Goal: Task Accomplishment & Management: Manage account settings

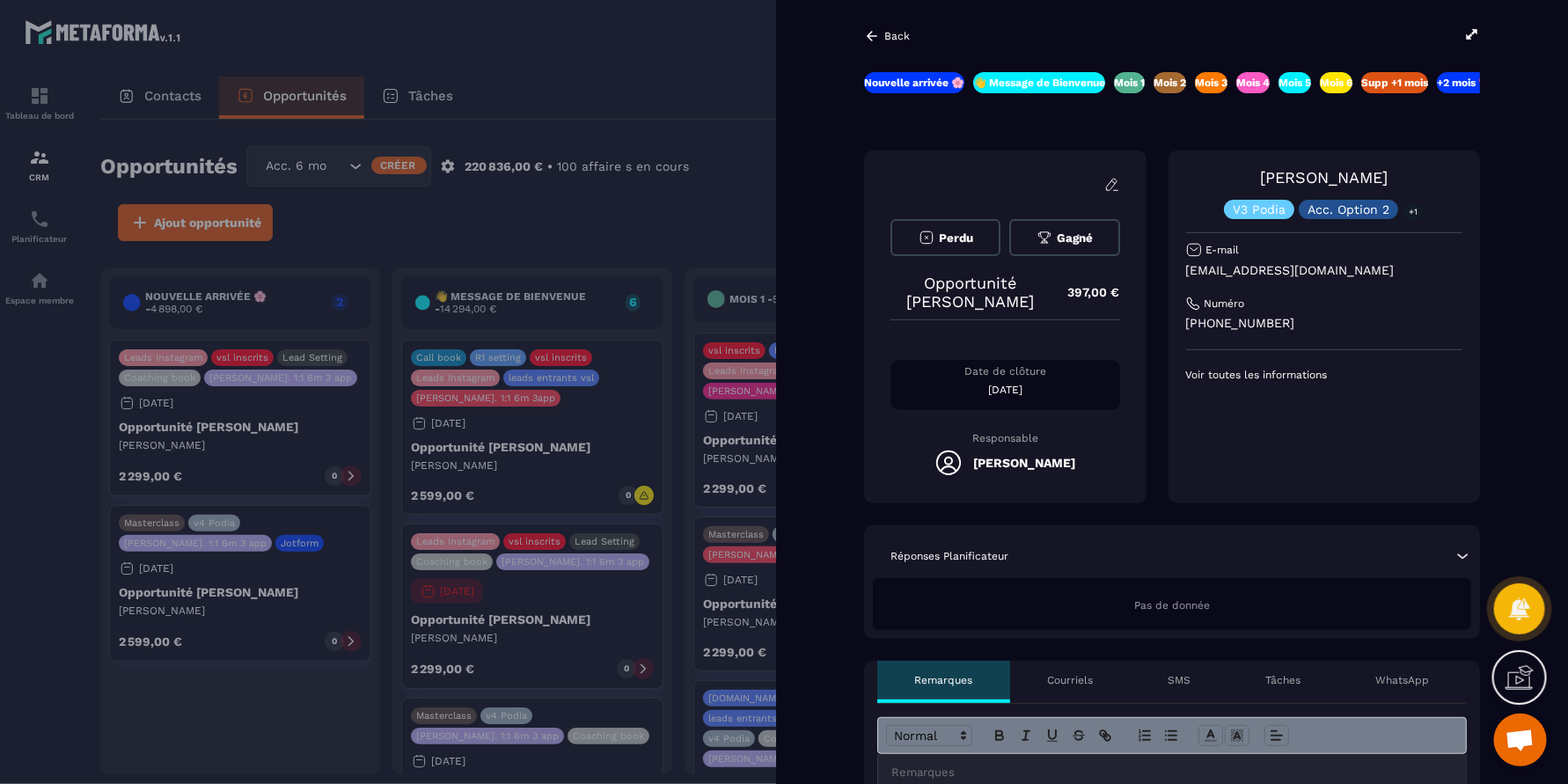
scroll to position [0, 163]
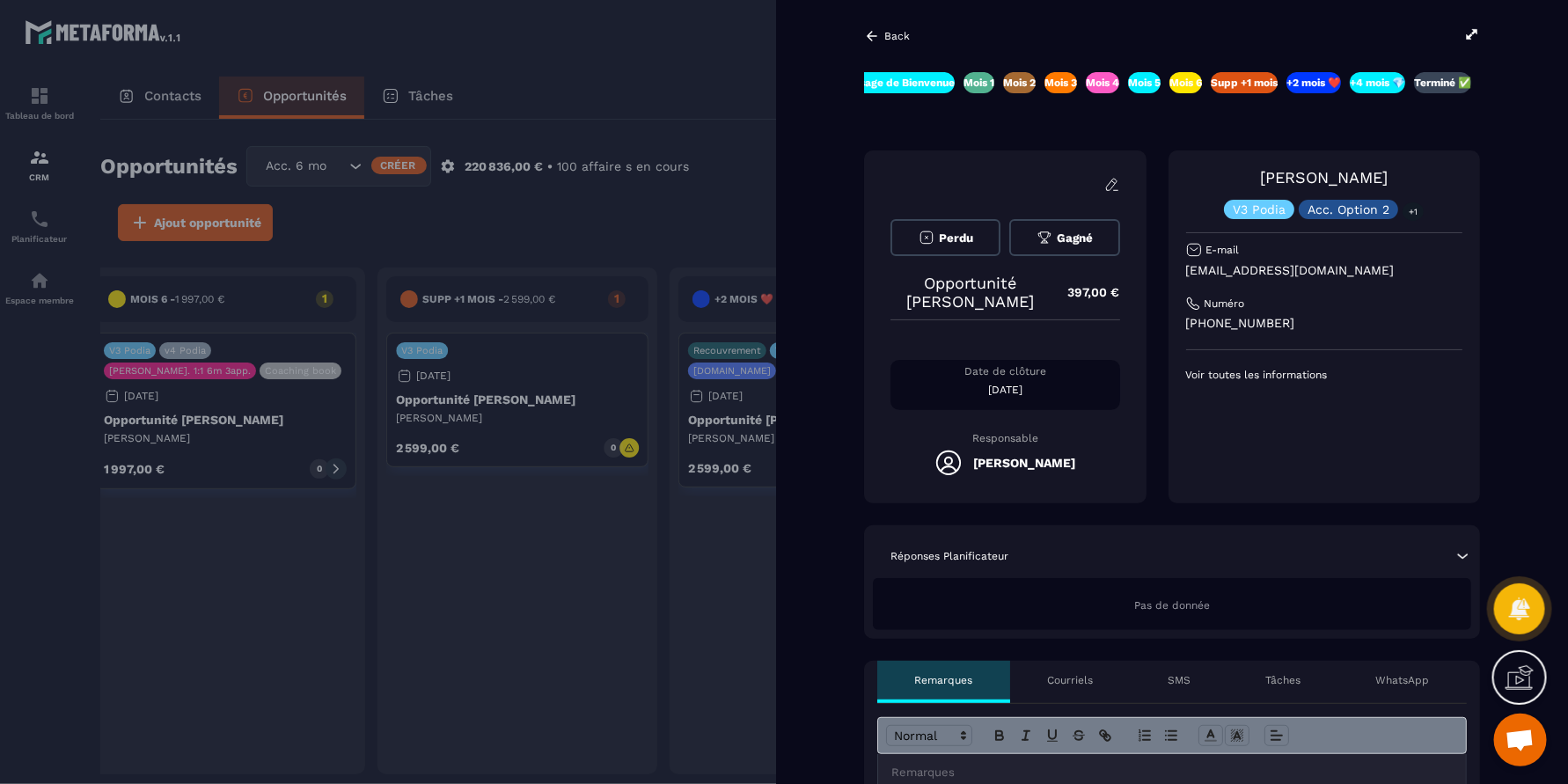
drag, startPoint x: 1003, startPoint y: 279, endPoint x: 1024, endPoint y: 310, distance: 37.4
click at [1024, 310] on p "Opportunité Lola Chabagnolles" at bounding box center [970, 291] width 160 height 37
copy p "Lola Chabagnolles"
click at [885, 40] on p "Back" at bounding box center [897, 36] width 26 height 12
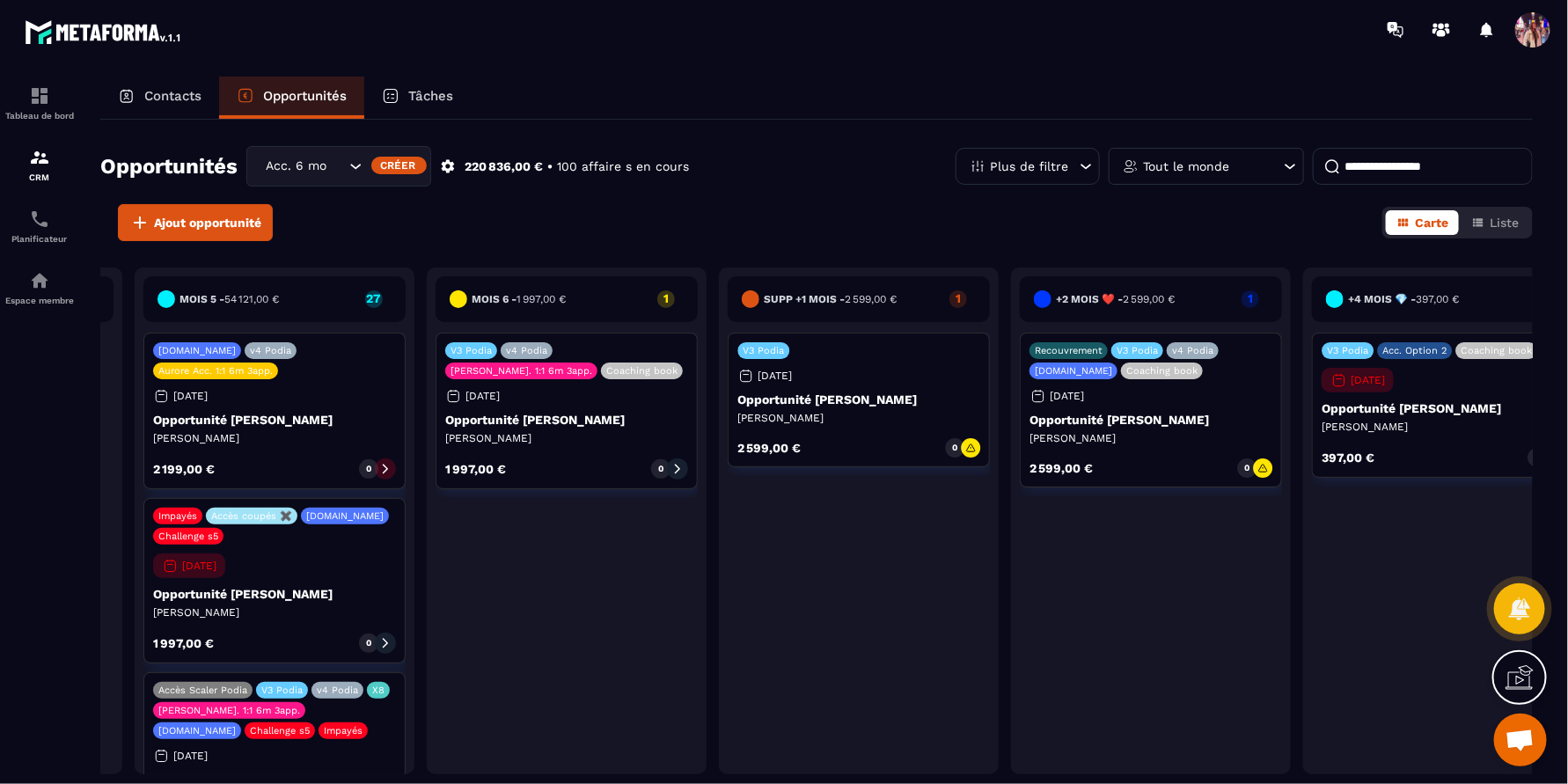
scroll to position [0, 1713]
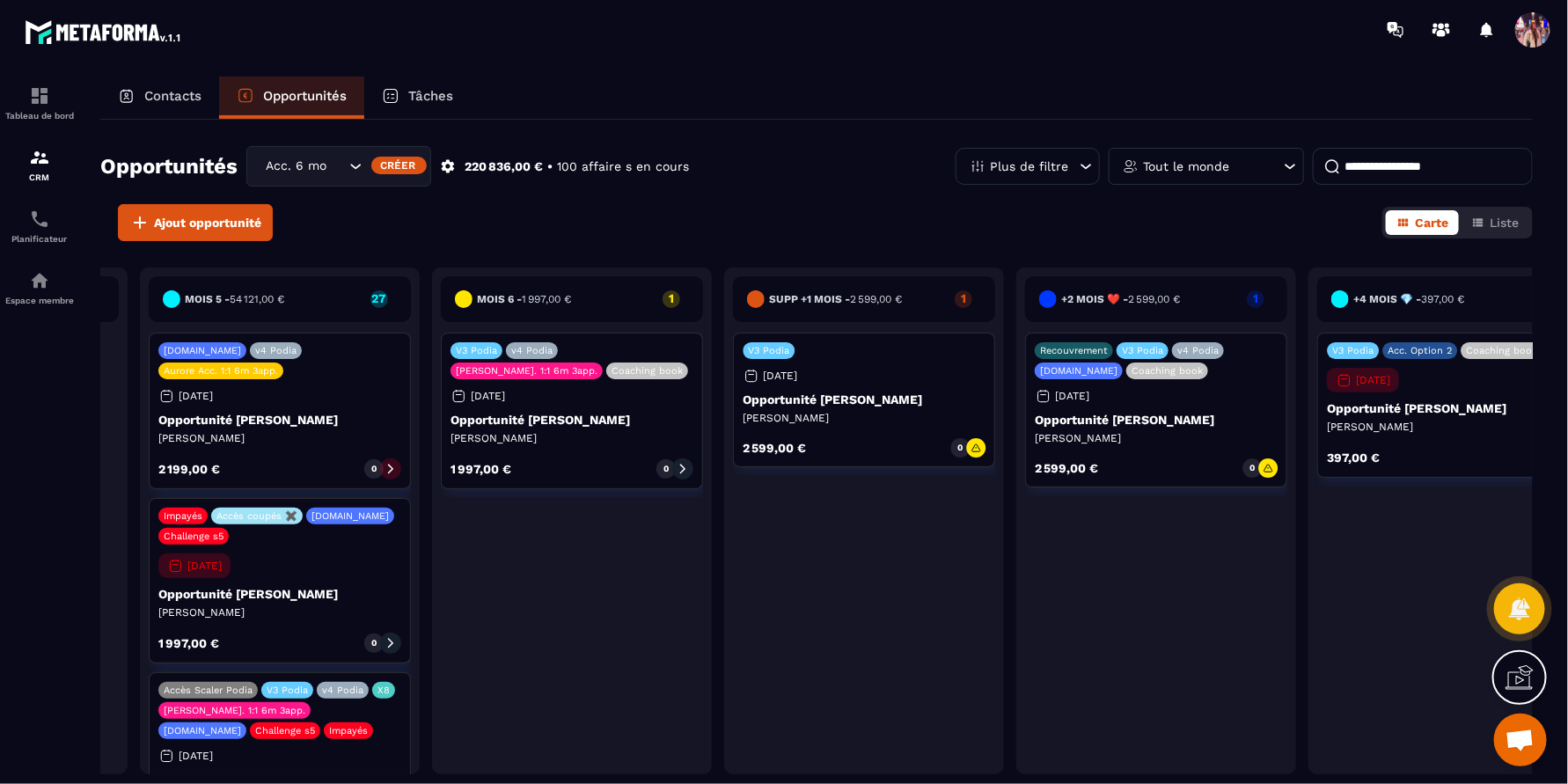
click at [1200, 179] on div "Tout le monde" at bounding box center [1206, 166] width 196 height 37
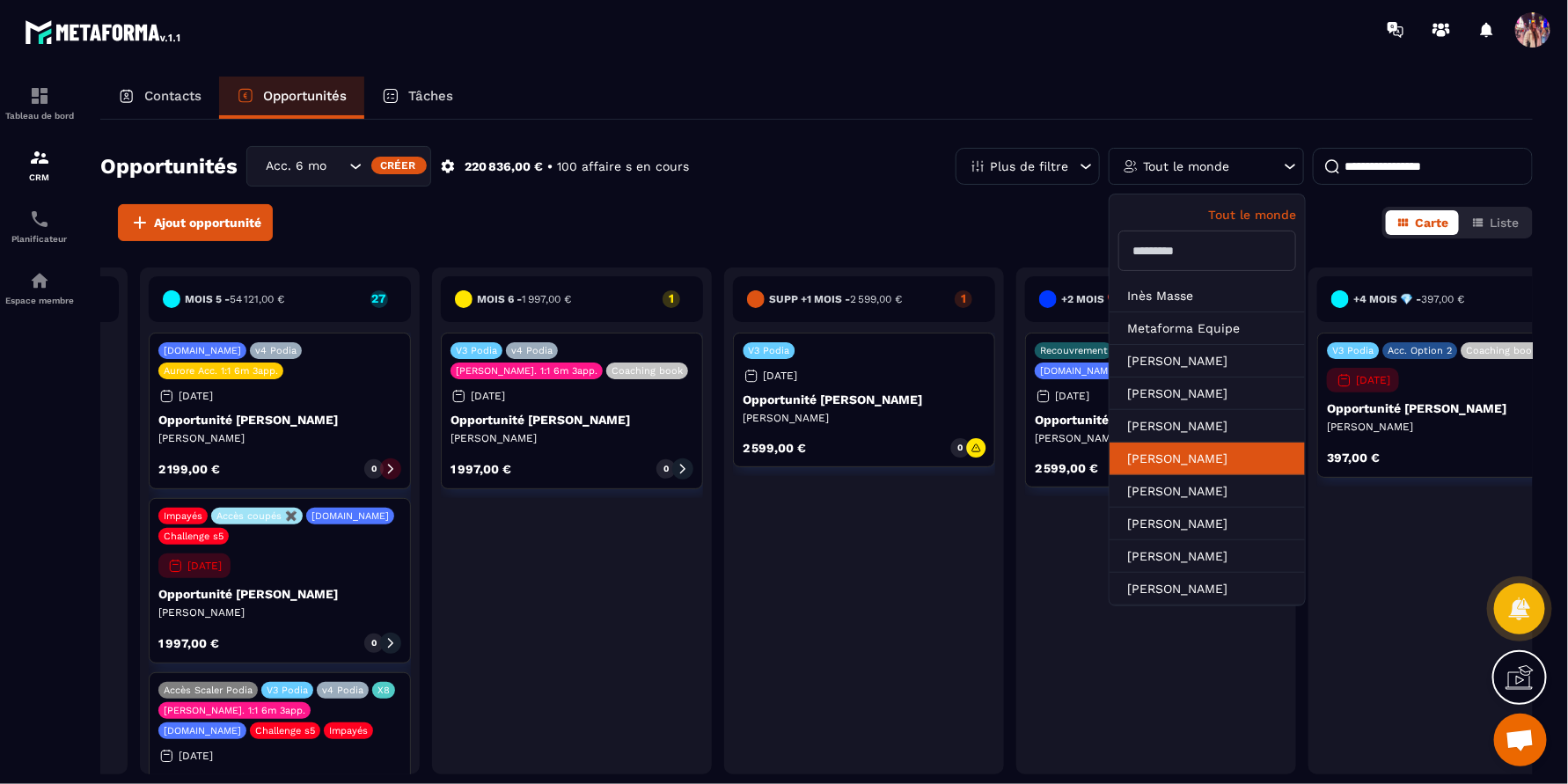
click at [1195, 475] on li "[PERSON_NAME]" at bounding box center [1206, 491] width 196 height 33
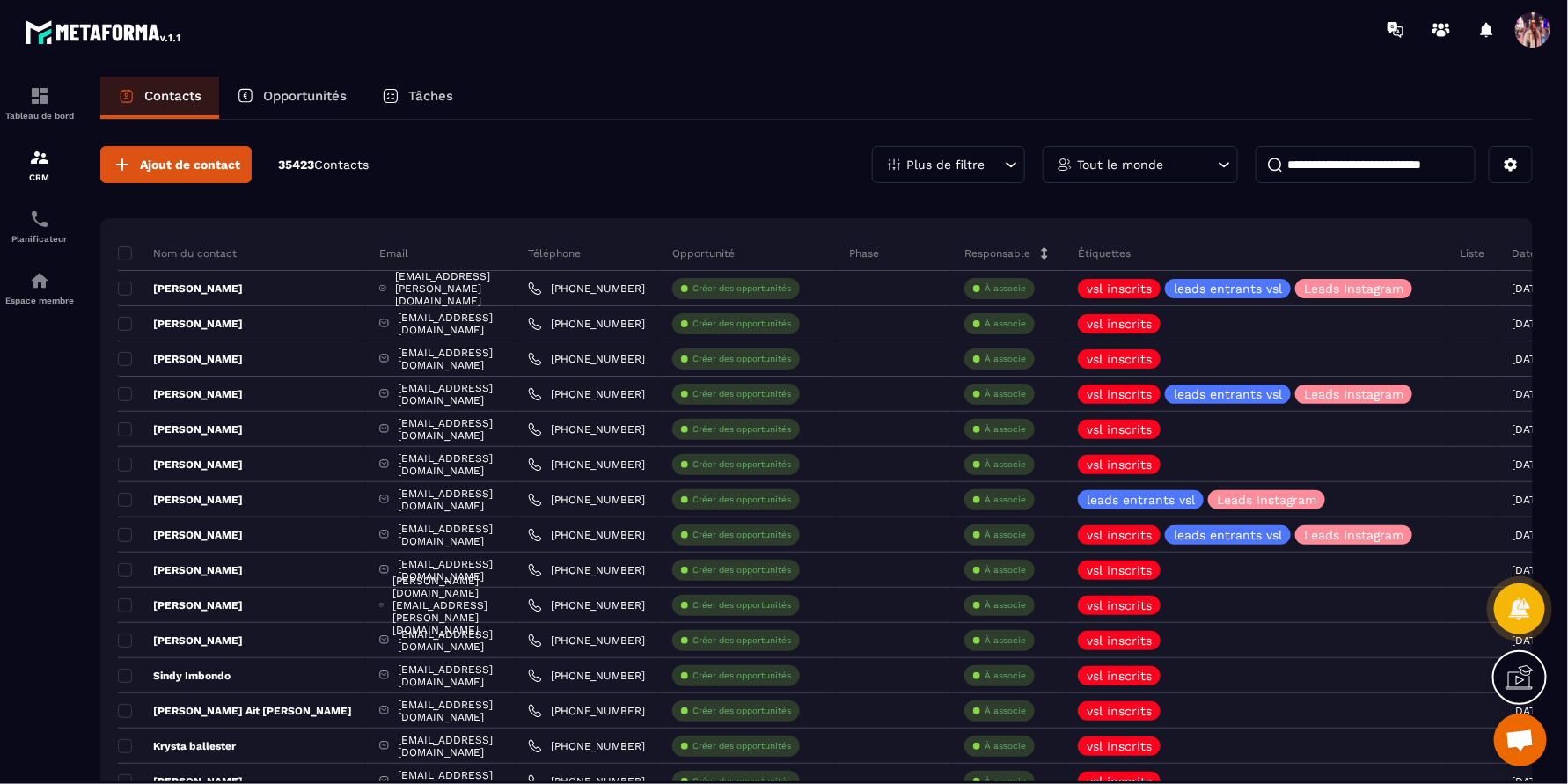
scroll to position [0, 219]
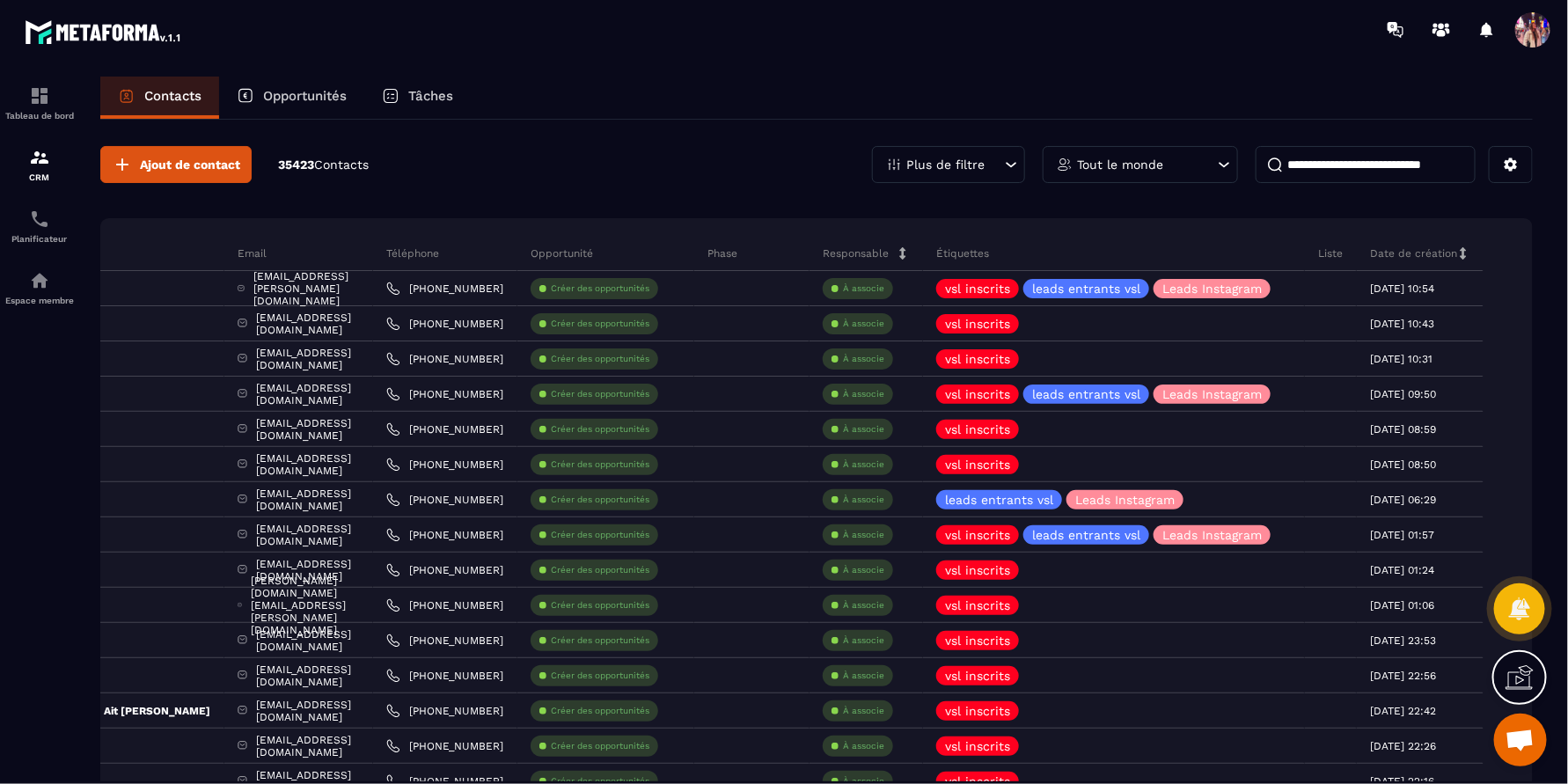
click at [321, 83] on div "Opportunités" at bounding box center [291, 97] width 145 height 42
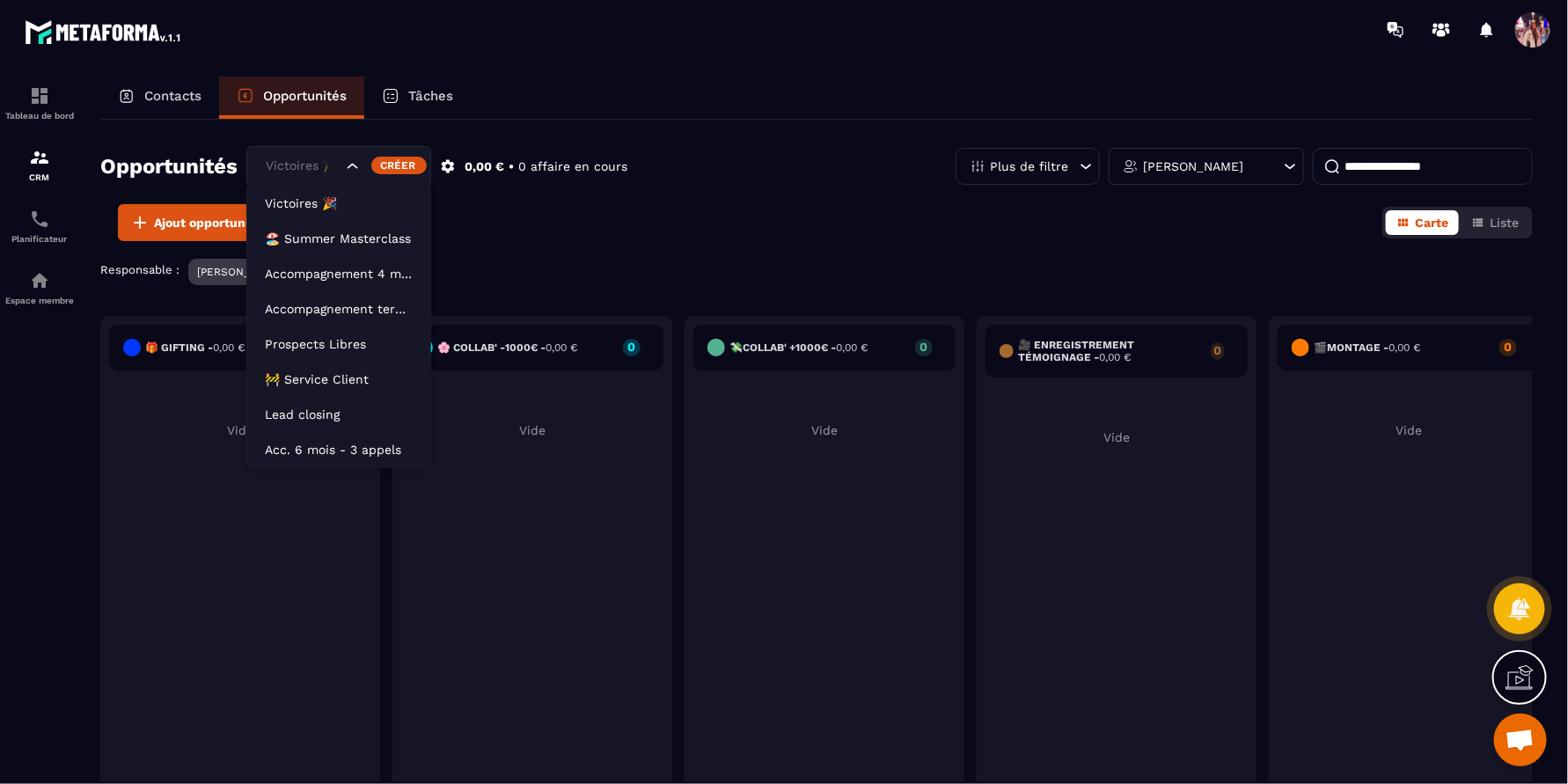
click at [345, 176] on div "Victoires 🎉" at bounding box center [339, 166] width 185 height 41
click at [349, 454] on p "Acc. 6 mois - 3 appels" at bounding box center [338, 450] width 148 height 18
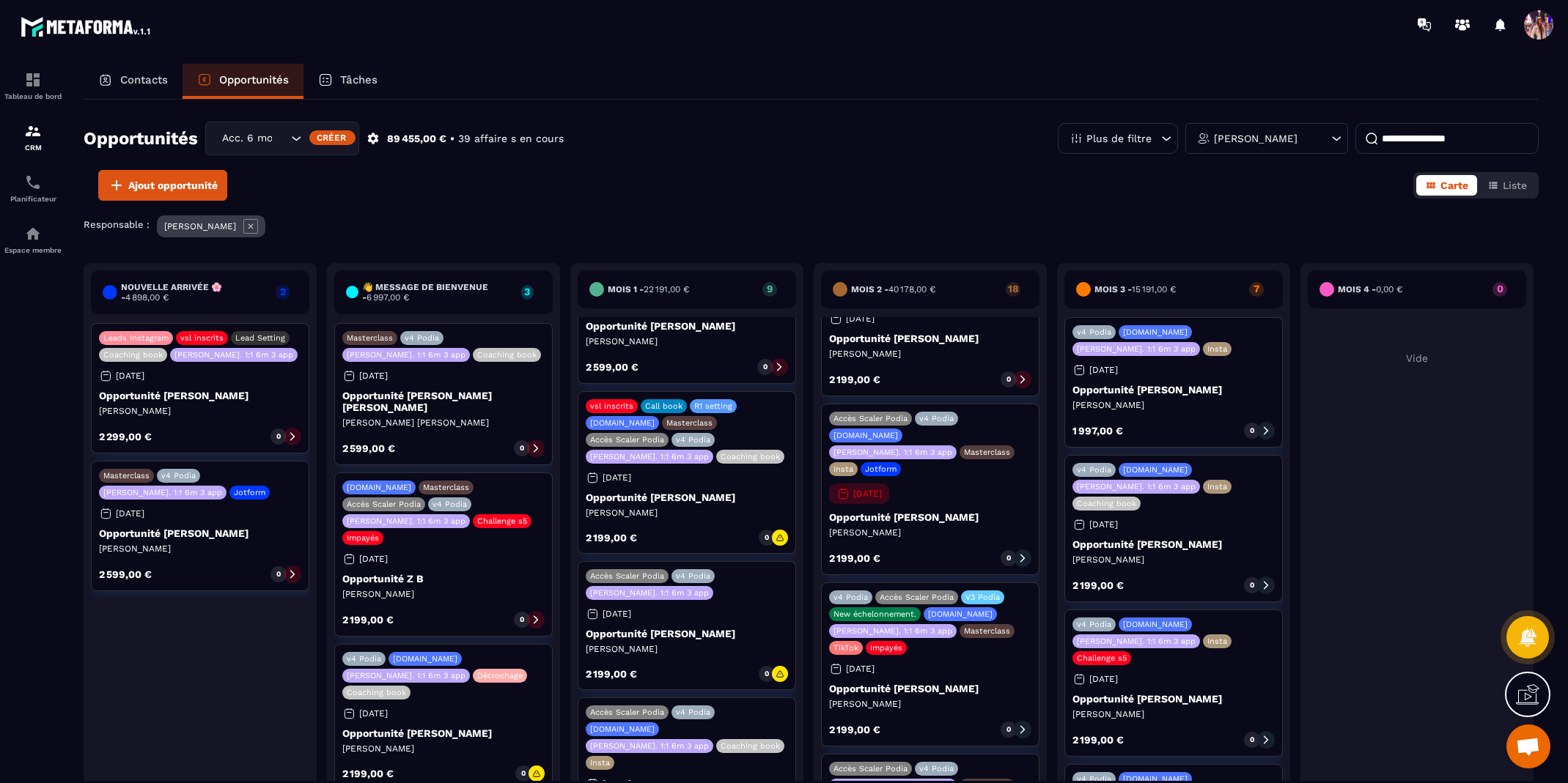
scroll to position [730, 0]
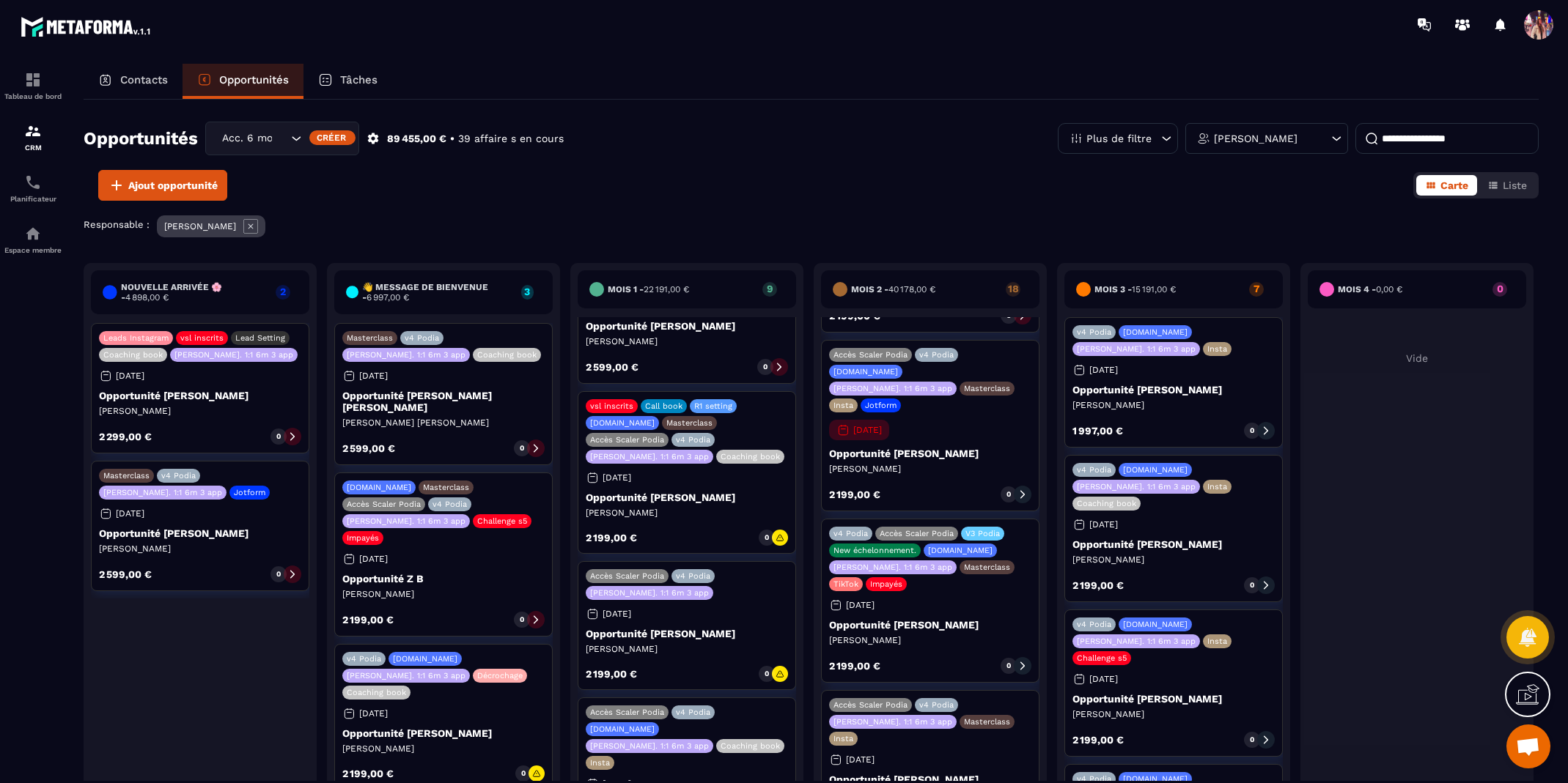
click at [1306, 138] on input at bounding box center [1446, 138] width 183 height 31
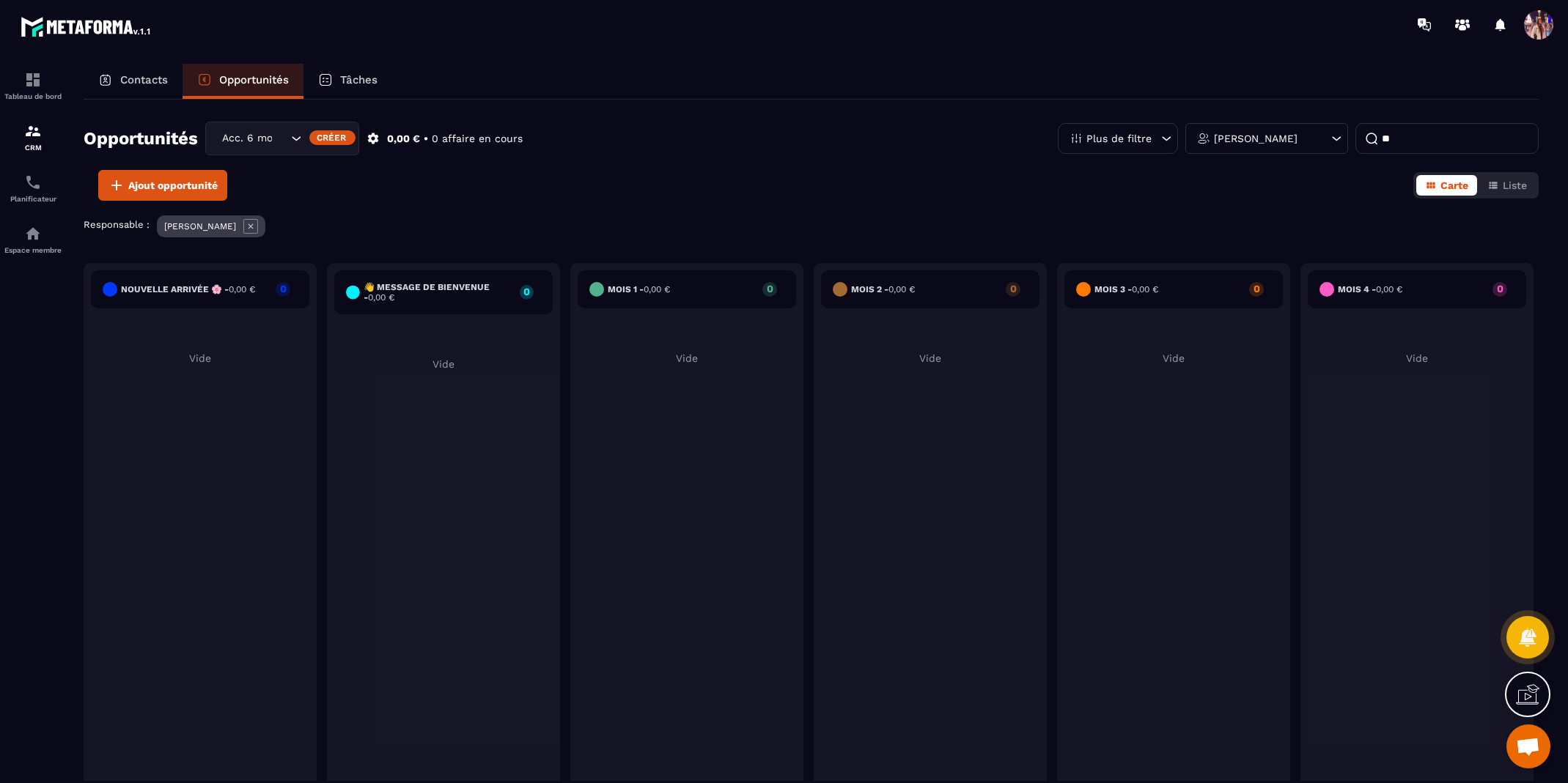
type input "*"
